Goal: Find specific page/section: Find specific page/section

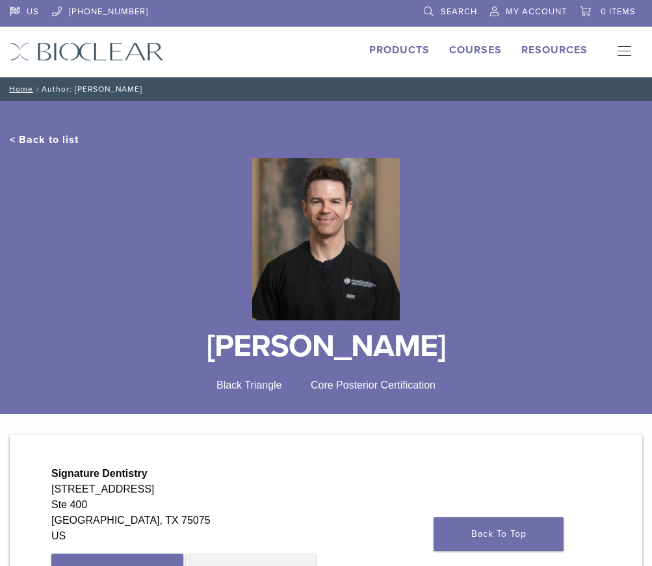
scroll to position [281, 0]
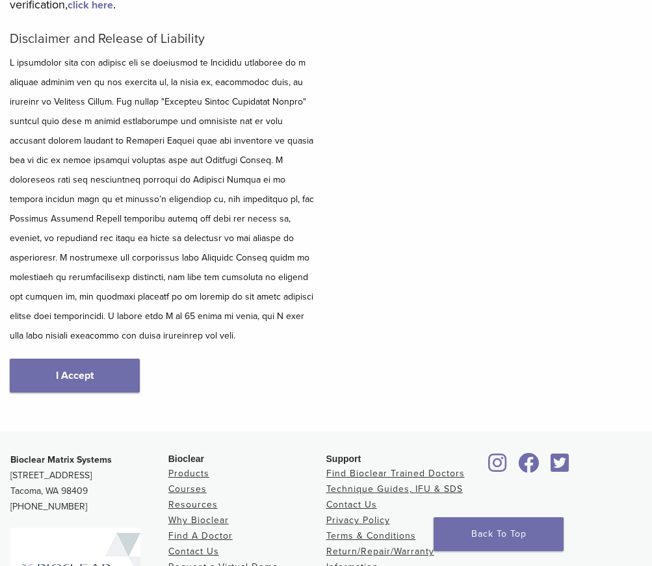
scroll to position [255, 0]
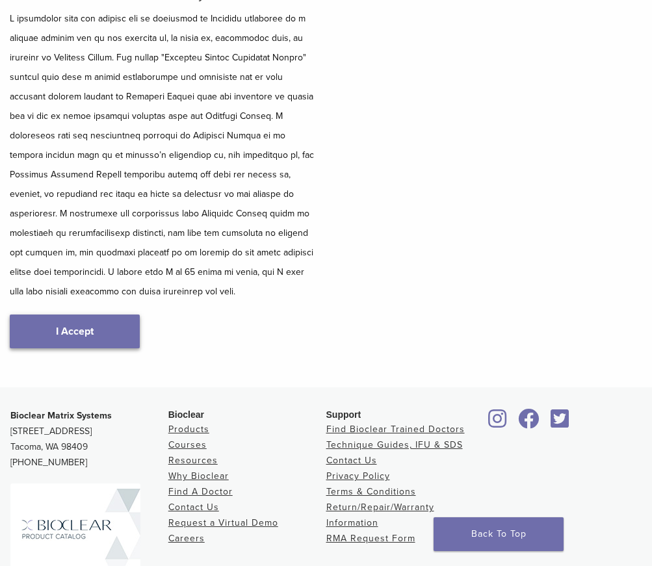
click at [49, 337] on link "I Accept" at bounding box center [75, 332] width 130 height 34
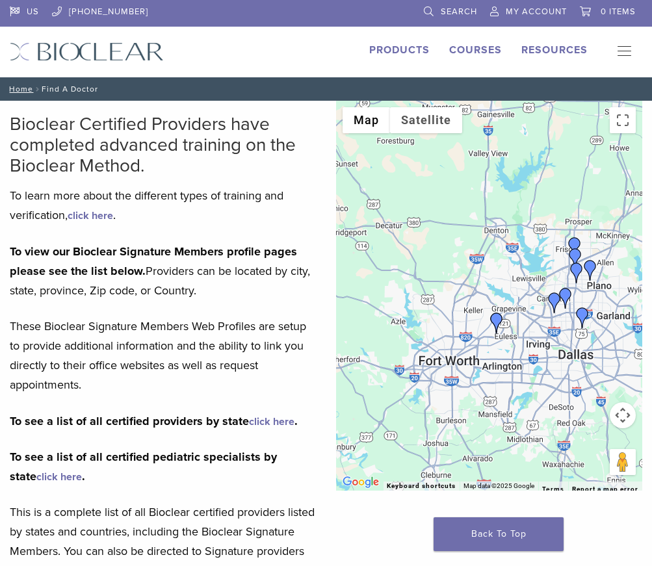
drag, startPoint x: 417, startPoint y: 355, endPoint x: 514, endPoint y: 355, distance: 97.5
click at [514, 355] on div at bounding box center [489, 296] width 307 height 390
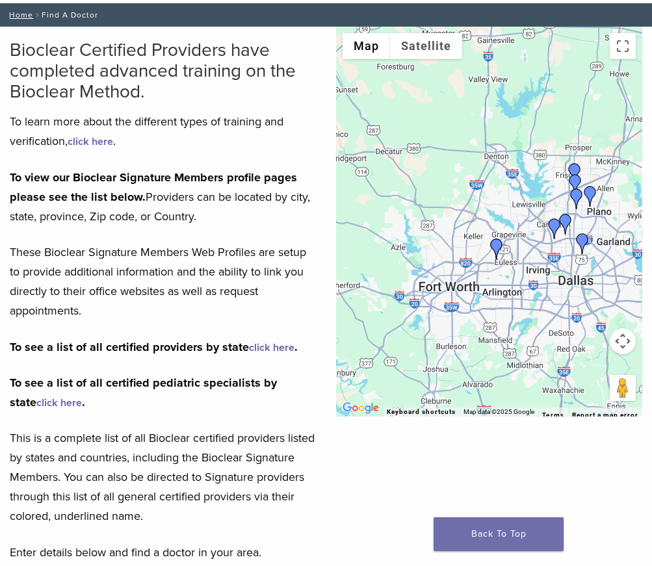
scroll to position [289, 0]
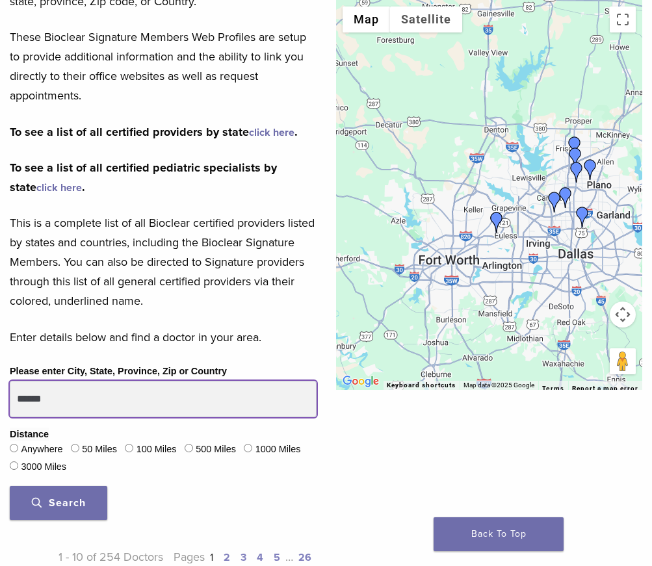
click at [155, 402] on input "******" at bounding box center [163, 399] width 307 height 36
type input "******"
click at [10, 486] on button "Search" at bounding box center [58, 503] width 97 height 34
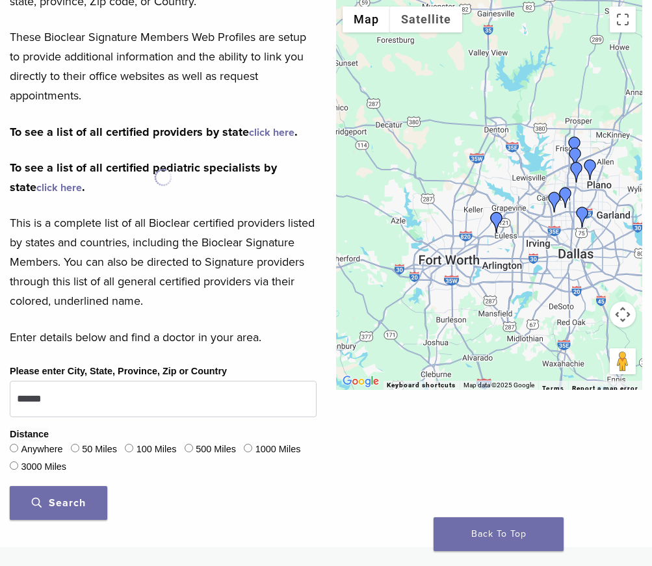
click at [86, 497] on button "Search" at bounding box center [58, 503] width 97 height 34
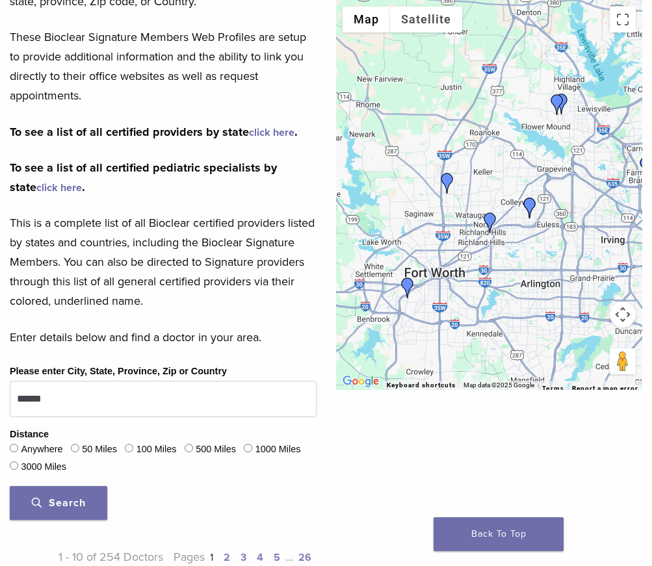
click at [446, 181] on img "Dr. Salil Mehta" at bounding box center [447, 183] width 21 height 21
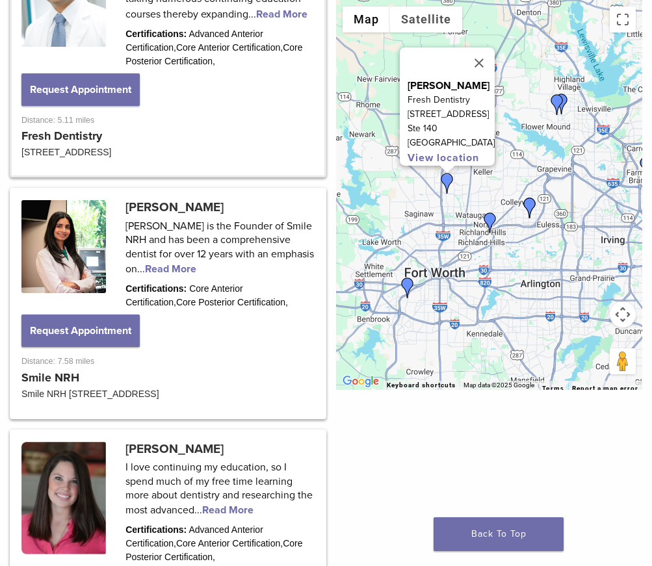
scroll to position [976, 0]
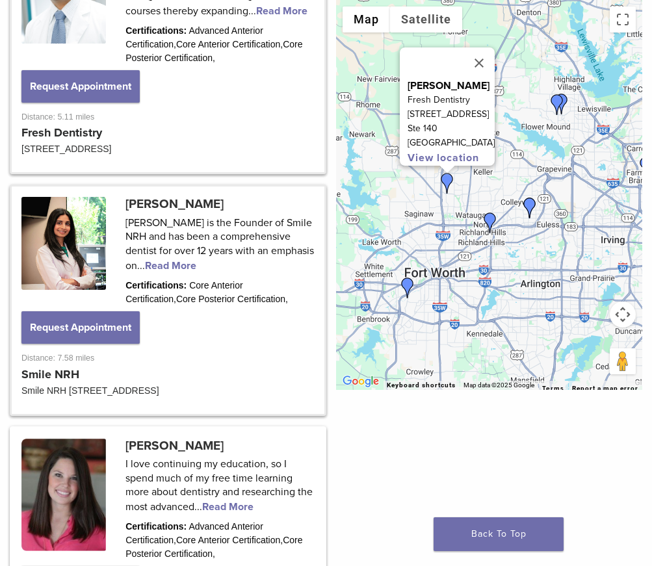
click at [250, 252] on link at bounding box center [168, 300] width 313 height 227
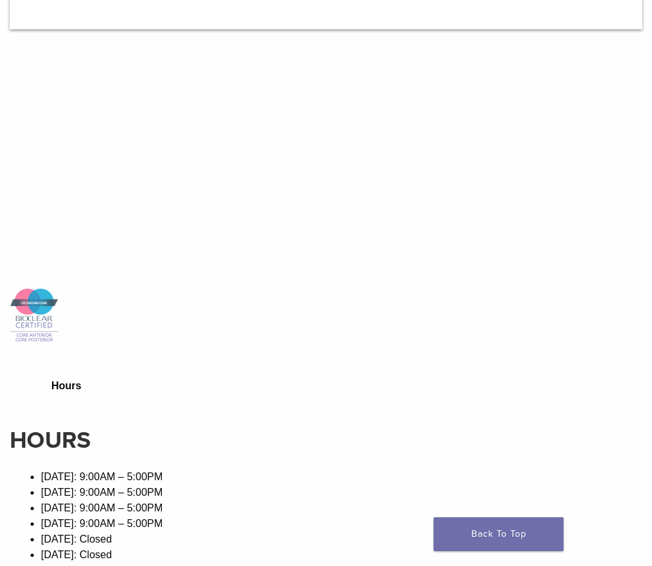
scroll to position [1014, 0]
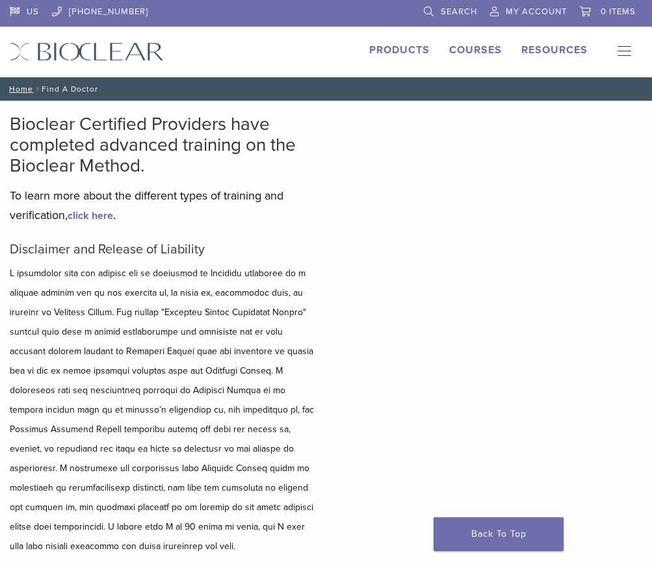
scroll to position [386, 0]
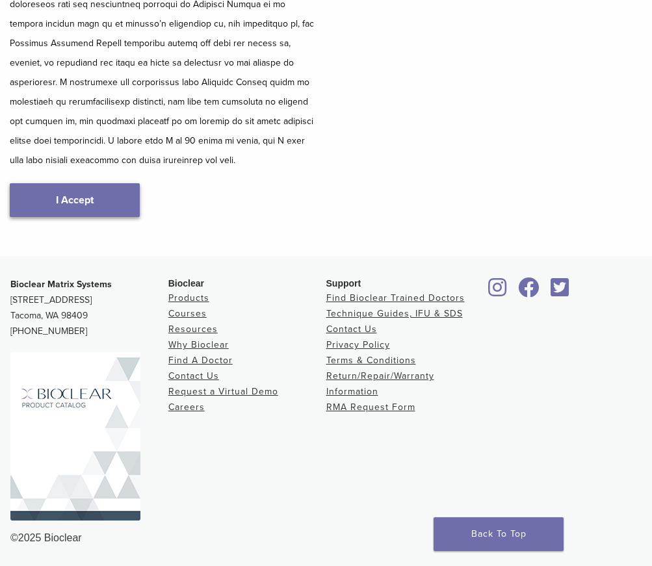
click at [122, 201] on link "I Accept" at bounding box center [75, 200] width 130 height 34
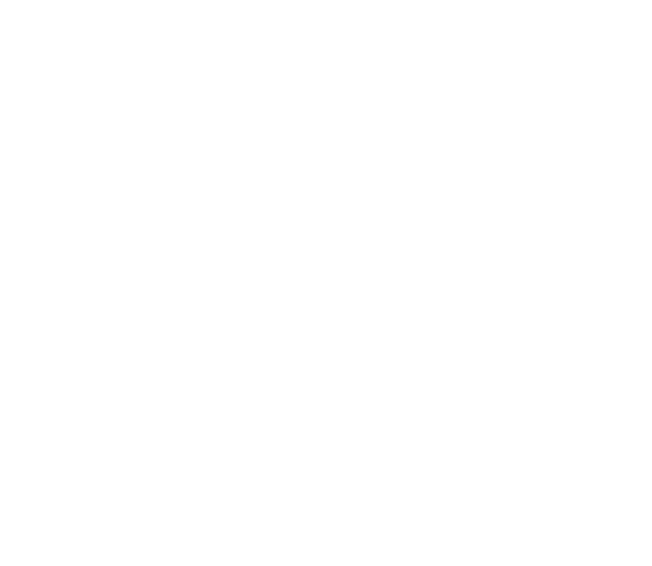
scroll to position [1647, 0]
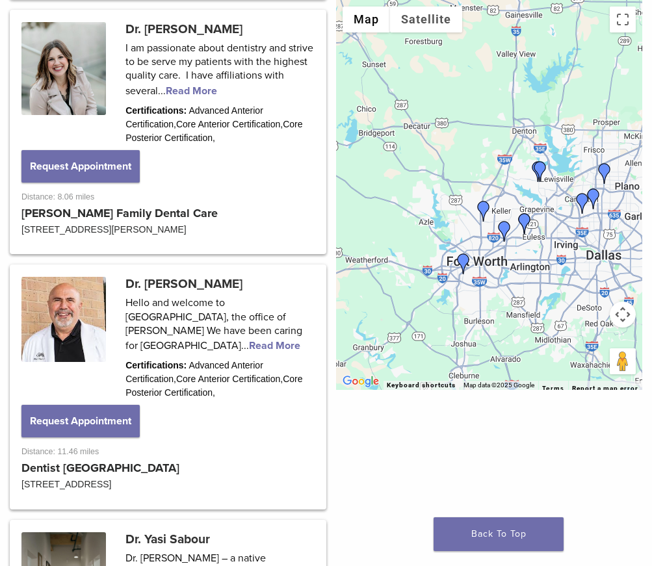
drag, startPoint x: 470, startPoint y: 256, endPoint x: 513, endPoint y: 287, distance: 53.0
click at [514, 289] on div at bounding box center [489, 195] width 307 height 390
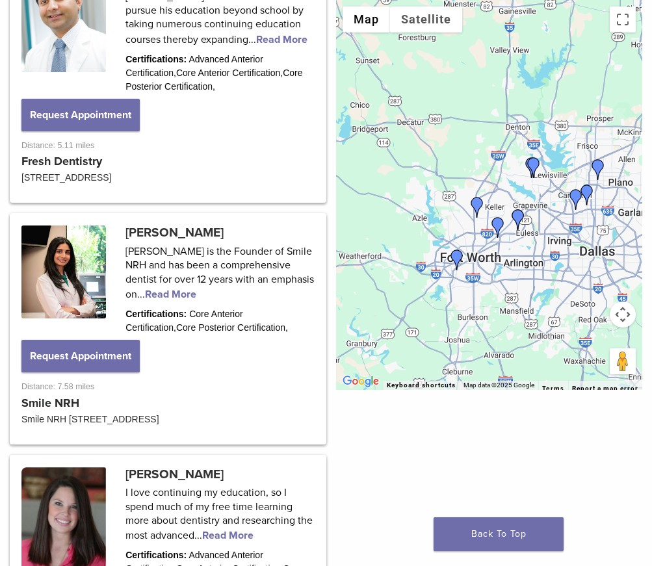
scroll to position [938, 0]
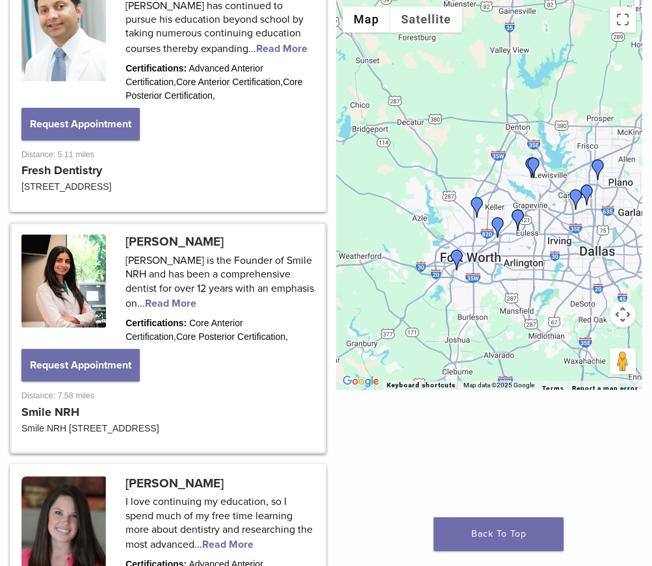
click at [165, 244] on link at bounding box center [168, 337] width 313 height 227
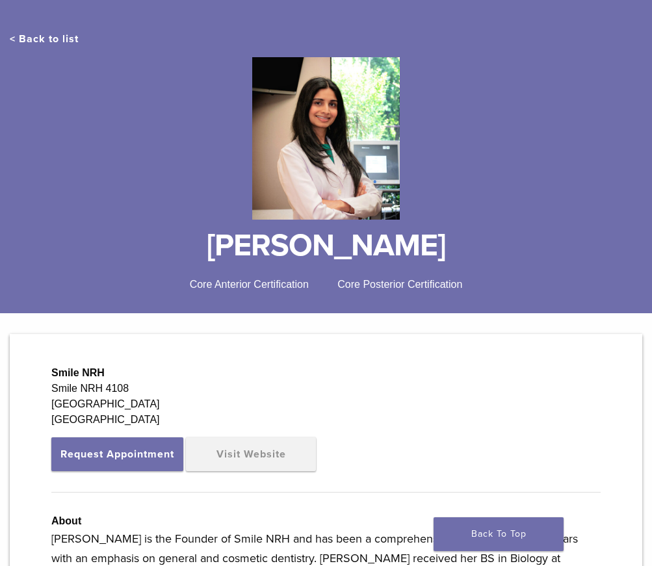
scroll to position [374, 0]
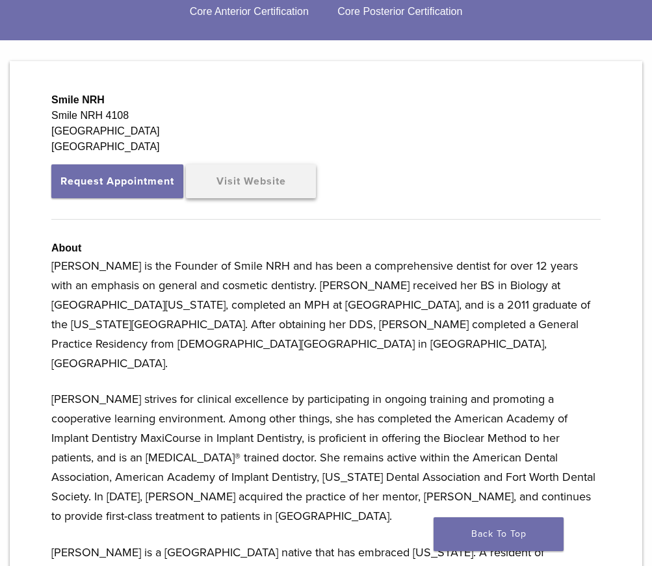
click at [226, 184] on link "Visit Website" at bounding box center [251, 181] width 130 height 34
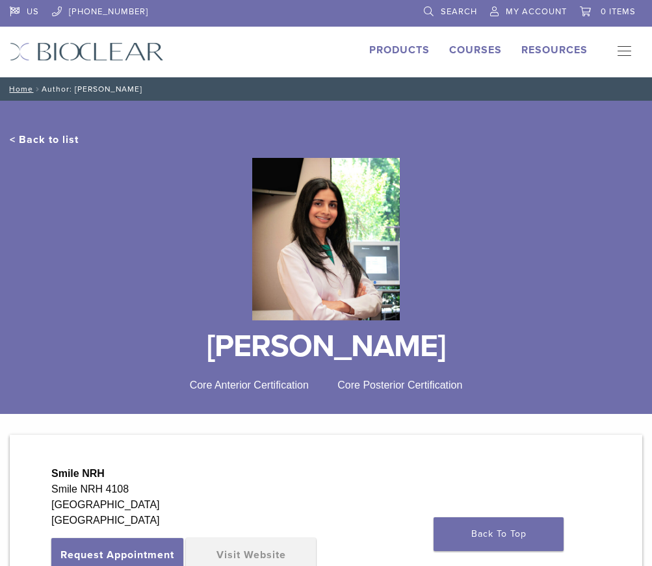
click at [32, 135] on link "< Back to list" at bounding box center [44, 139] width 69 height 13
